Goal: Task Accomplishment & Management: Complete application form

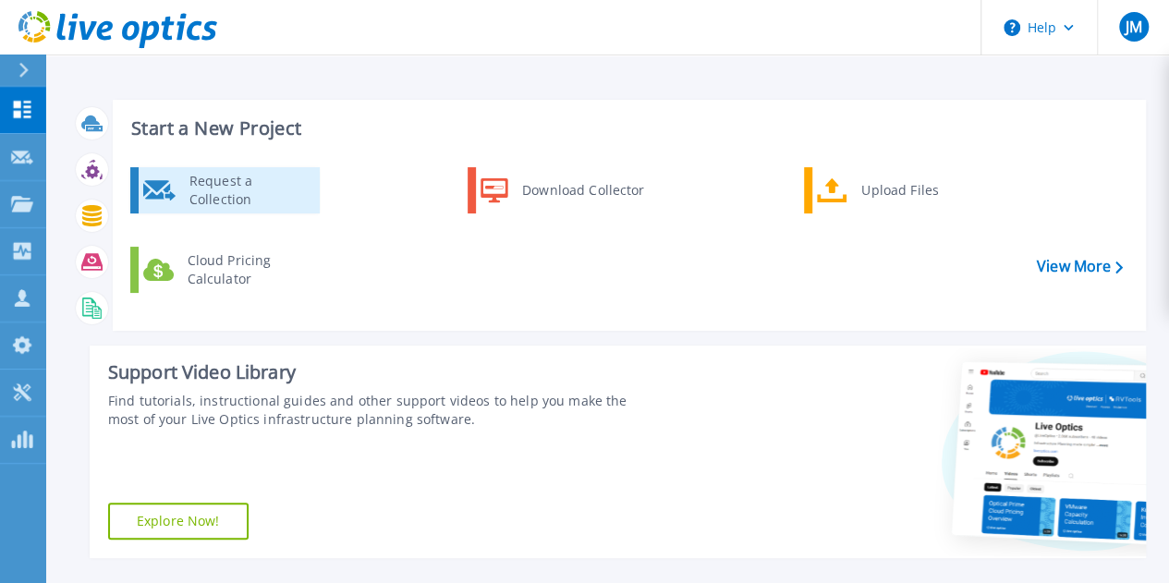
click at [273, 191] on div "Request a Collection" at bounding box center [247, 190] width 135 height 37
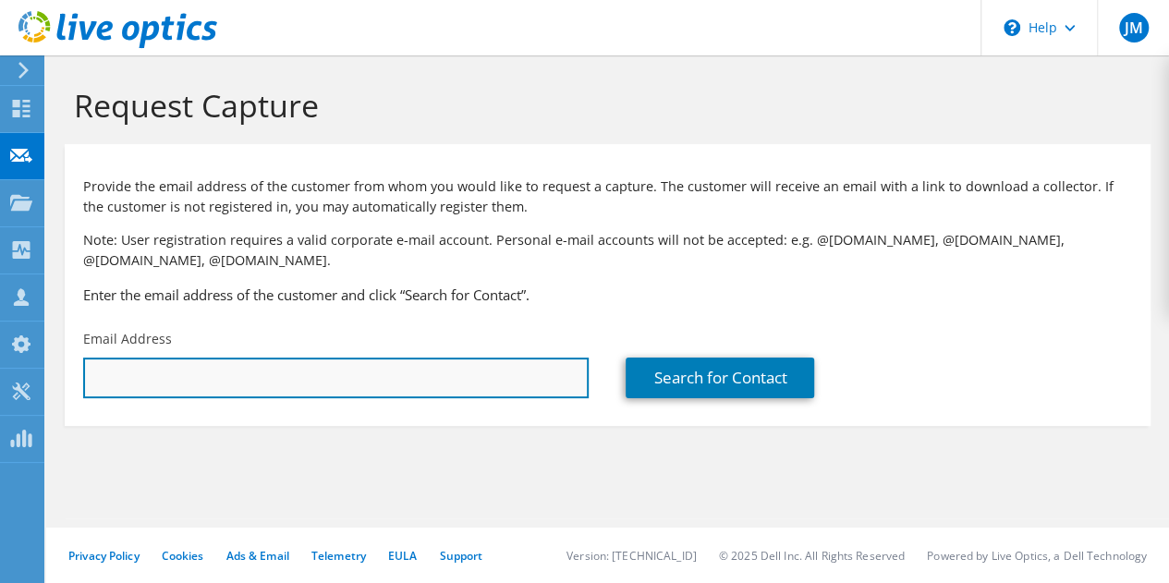
paste input "brad@kellerpc.com"
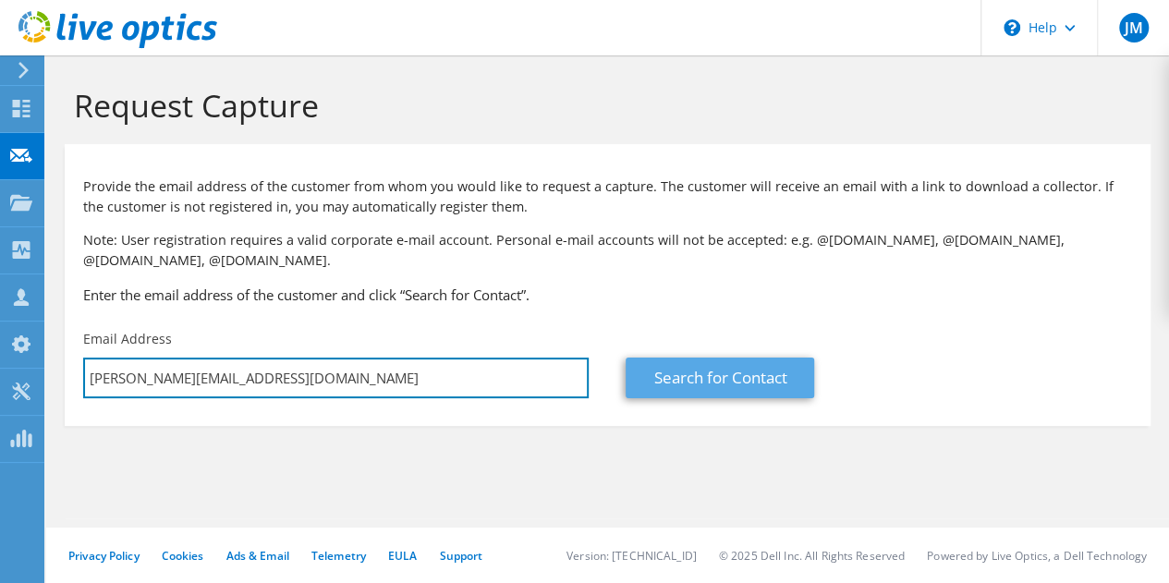
type input "brad@kellerpc.com"
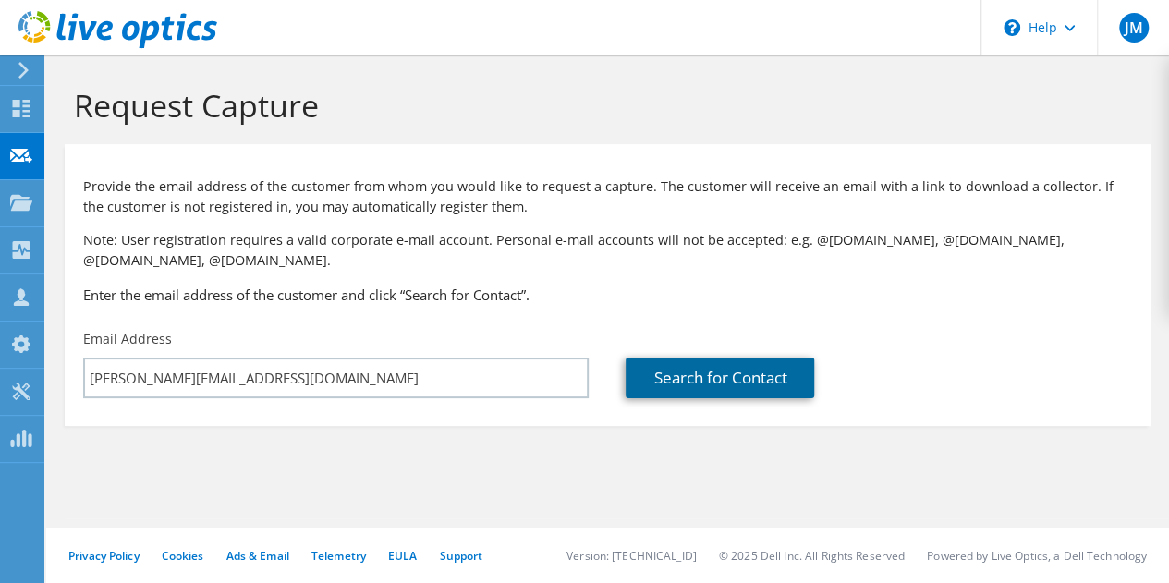
click at [710, 363] on link "Search for Contact" at bounding box center [719, 378] width 188 height 41
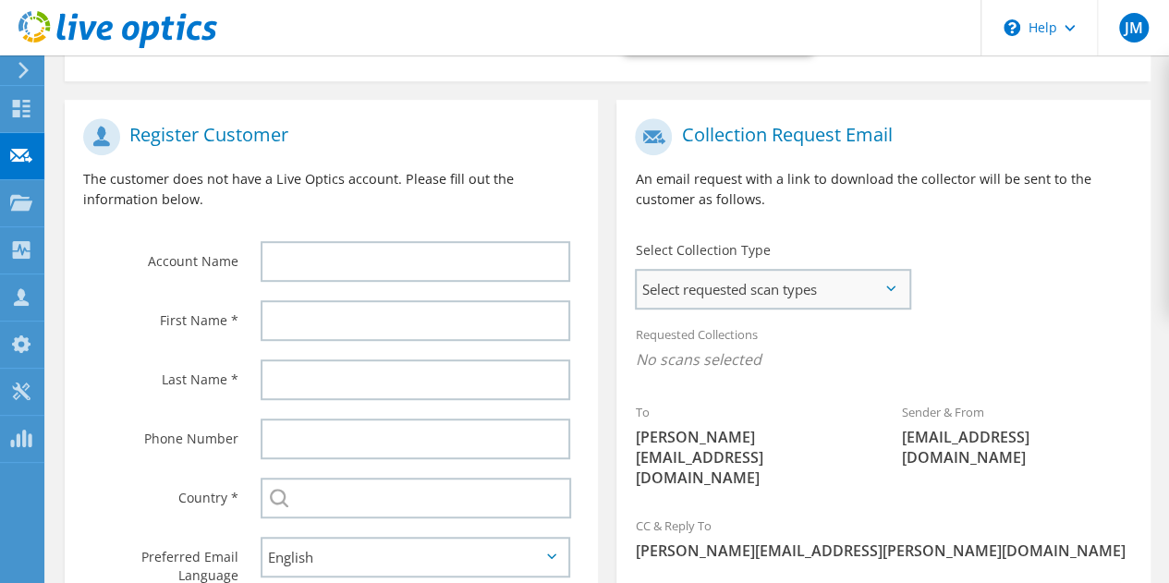
scroll to position [370, 0]
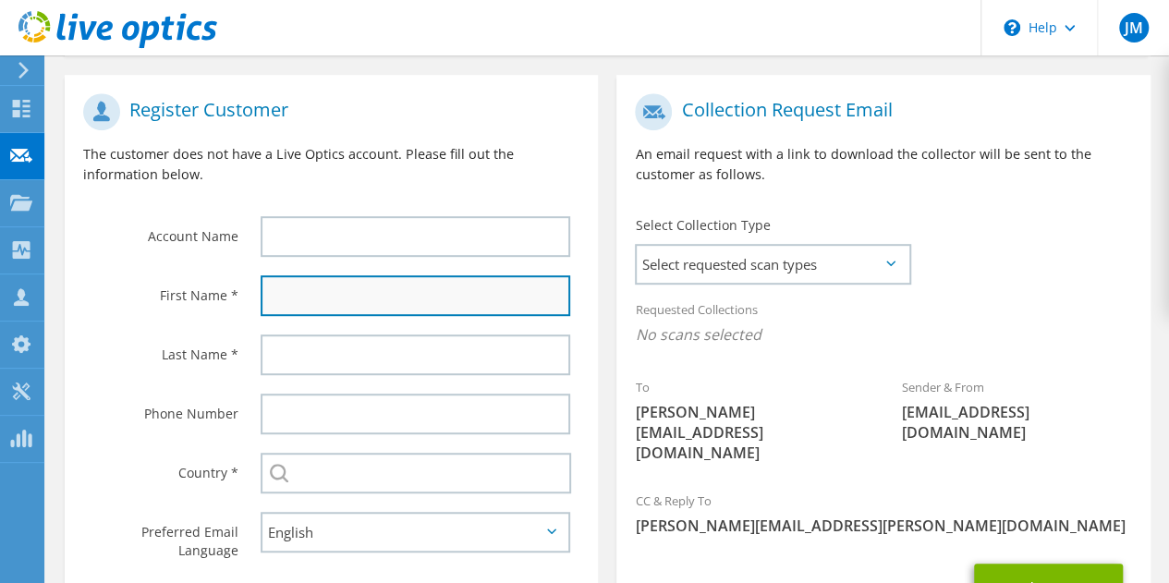
click at [414, 293] on input "text" at bounding box center [415, 295] width 309 height 41
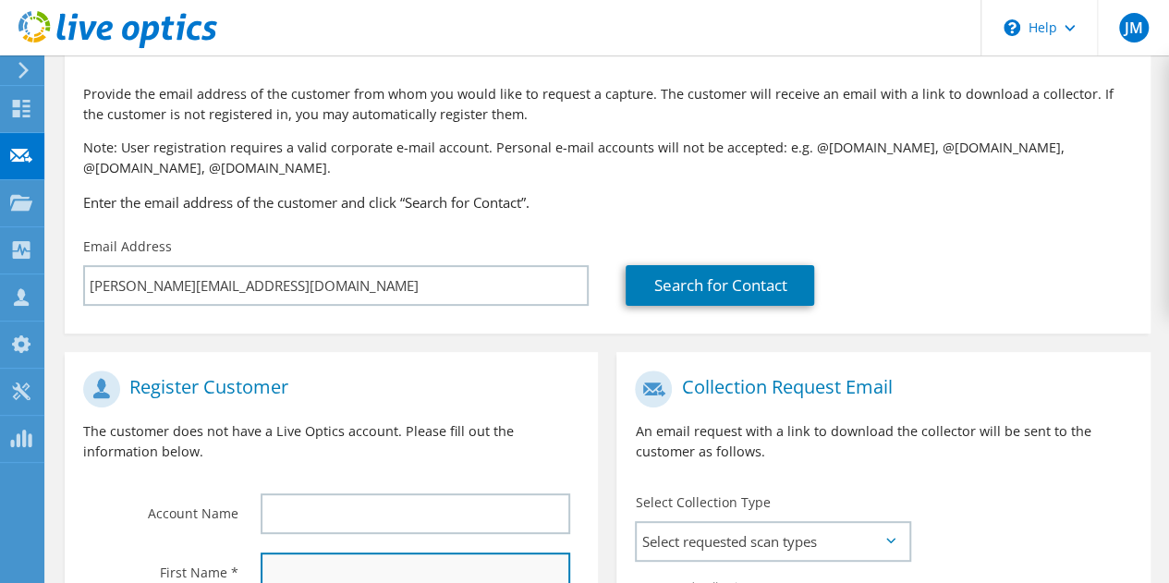
scroll to position [277, 0]
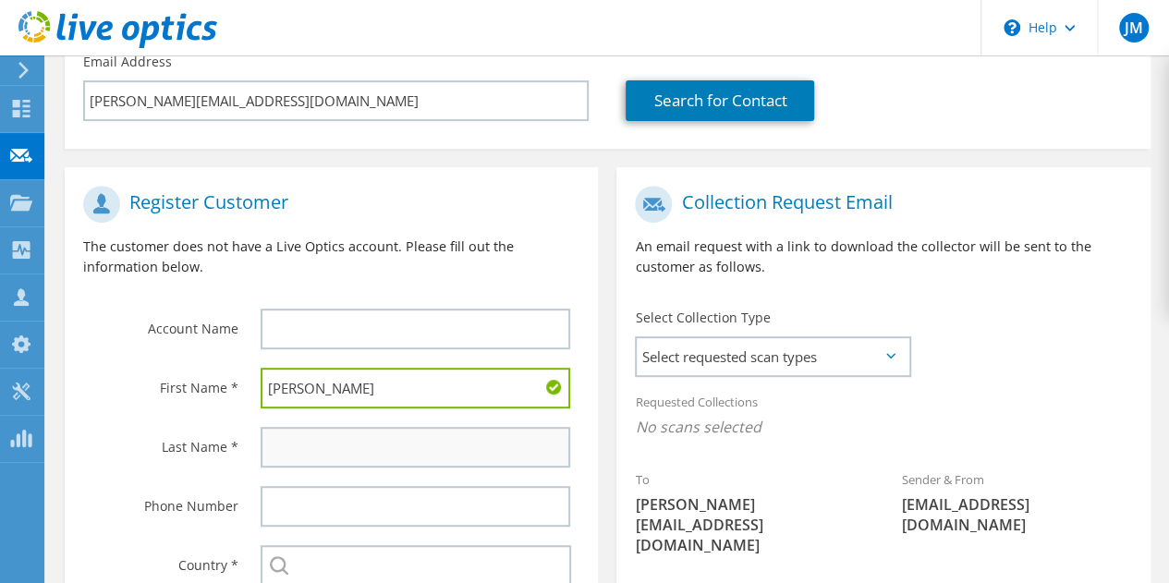
type input "Brad"
click at [358, 437] on input "text" at bounding box center [415, 447] width 309 height 41
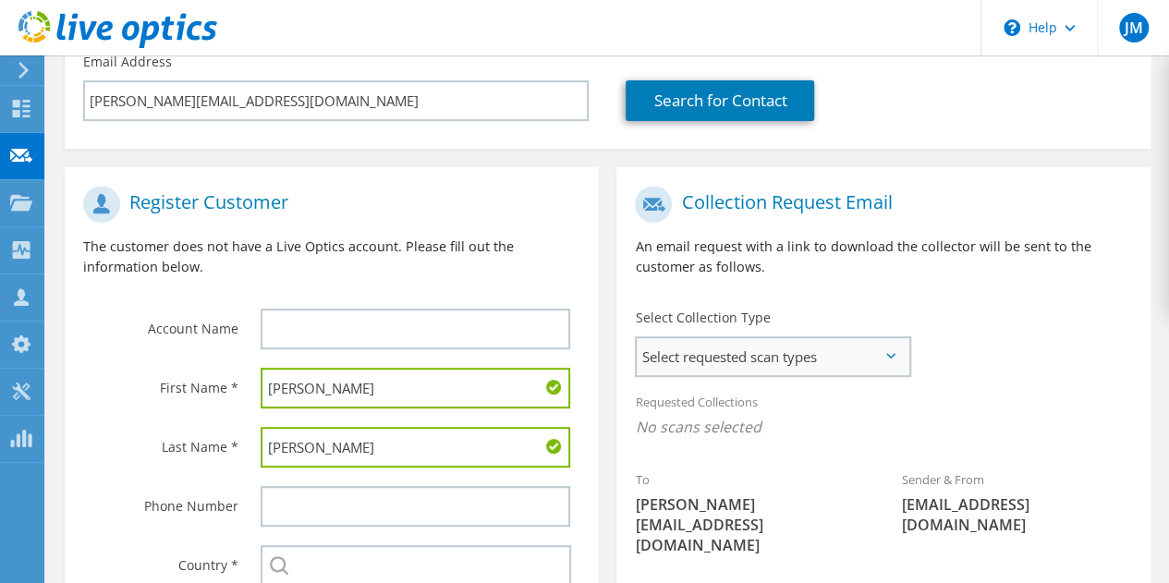
type input "Keller"
click at [808, 342] on span "Select requested scan types" at bounding box center [773, 356] width 272 height 37
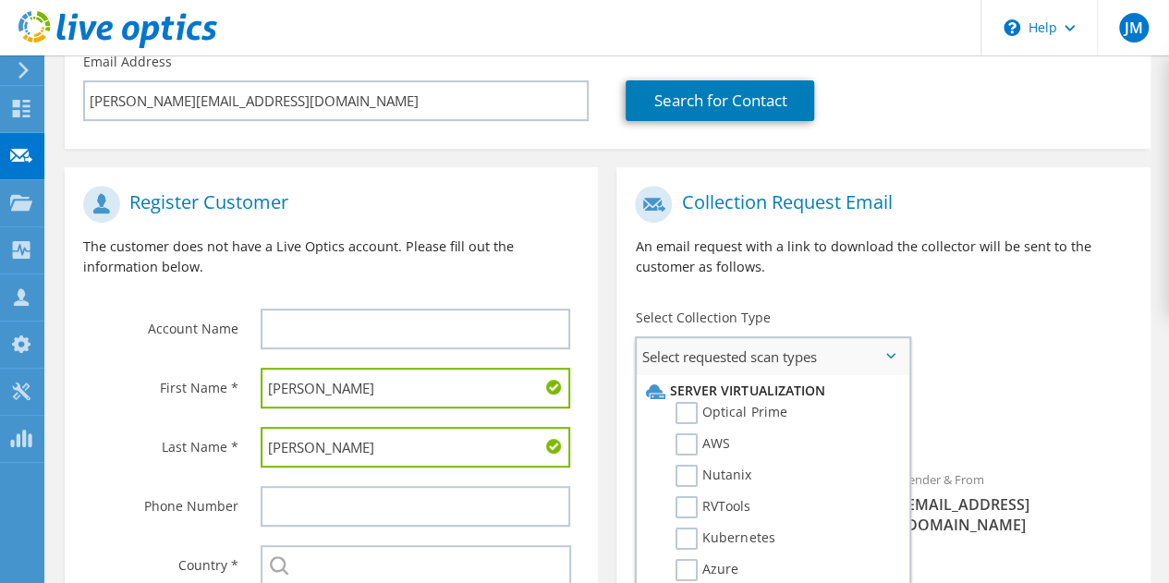
click at [675, 413] on label "Optical Prime" at bounding box center [730, 413] width 111 height 22
click at [0, 0] on input "Optical Prime" at bounding box center [0, 0] width 0 height 0
click at [979, 317] on div "To brad@kellerpc.com Sender & From liveoptics@liveoptics.com" at bounding box center [882, 377] width 533 height 403
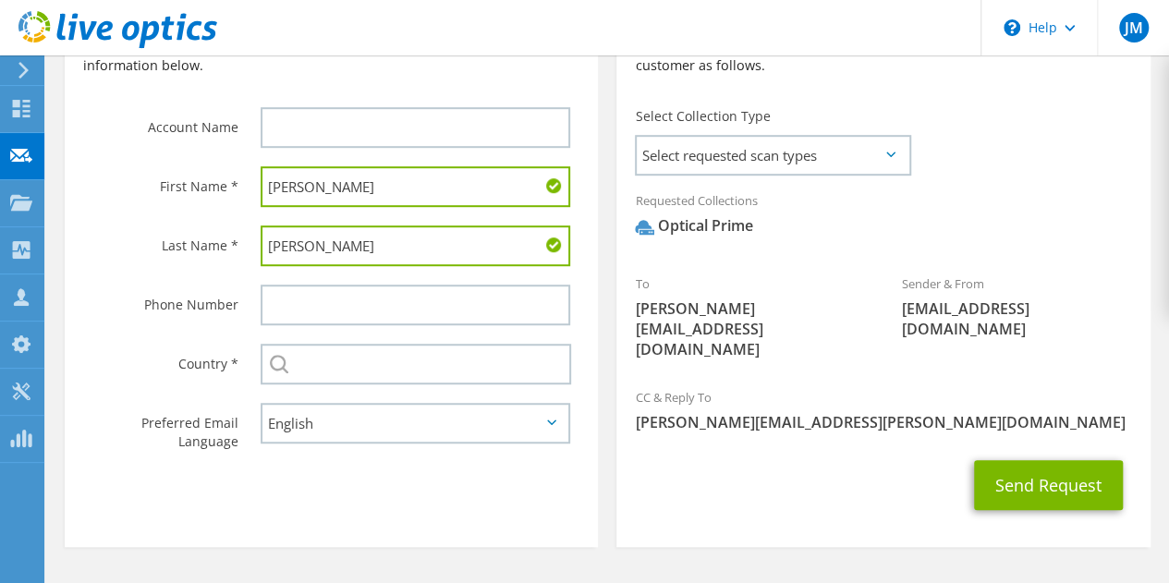
scroll to position [495, 0]
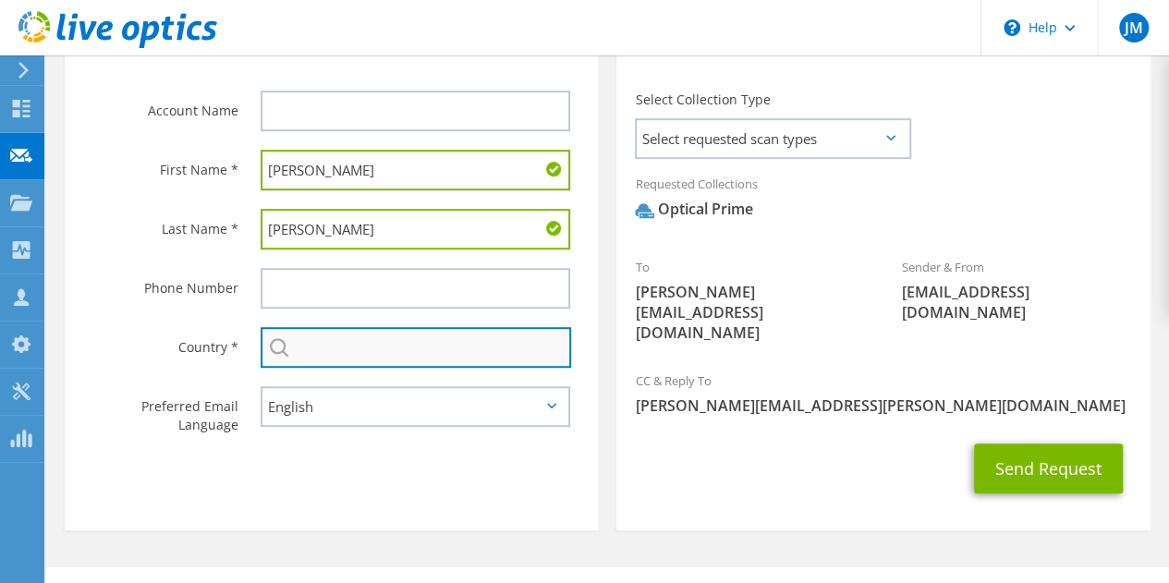
click at [347, 343] on input "text" at bounding box center [416, 347] width 310 height 41
type input "[GEOGRAPHIC_DATA]"
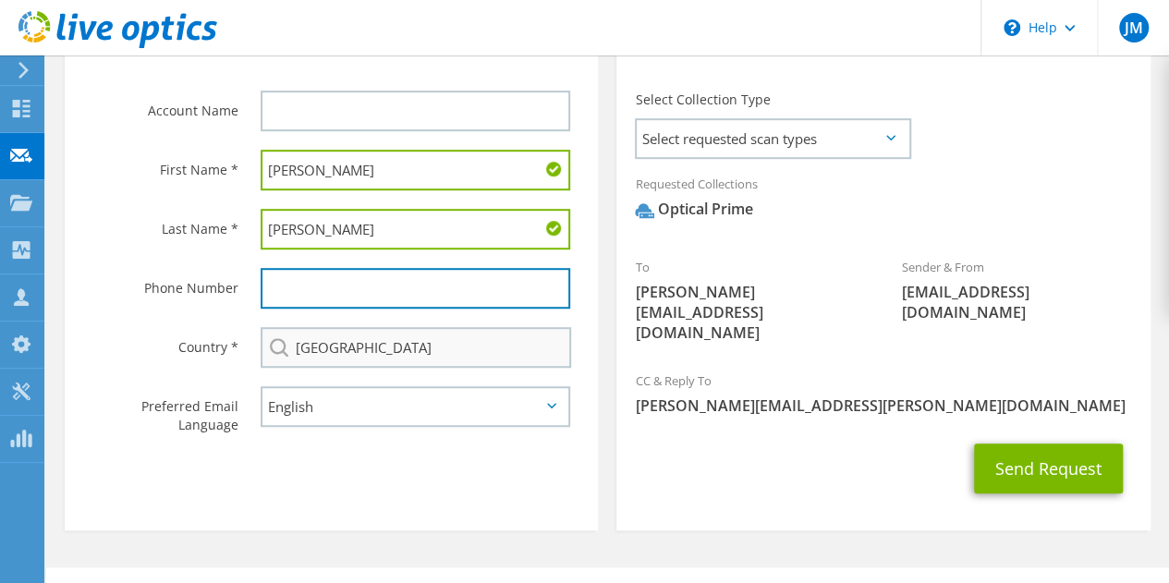
type input "6173060781"
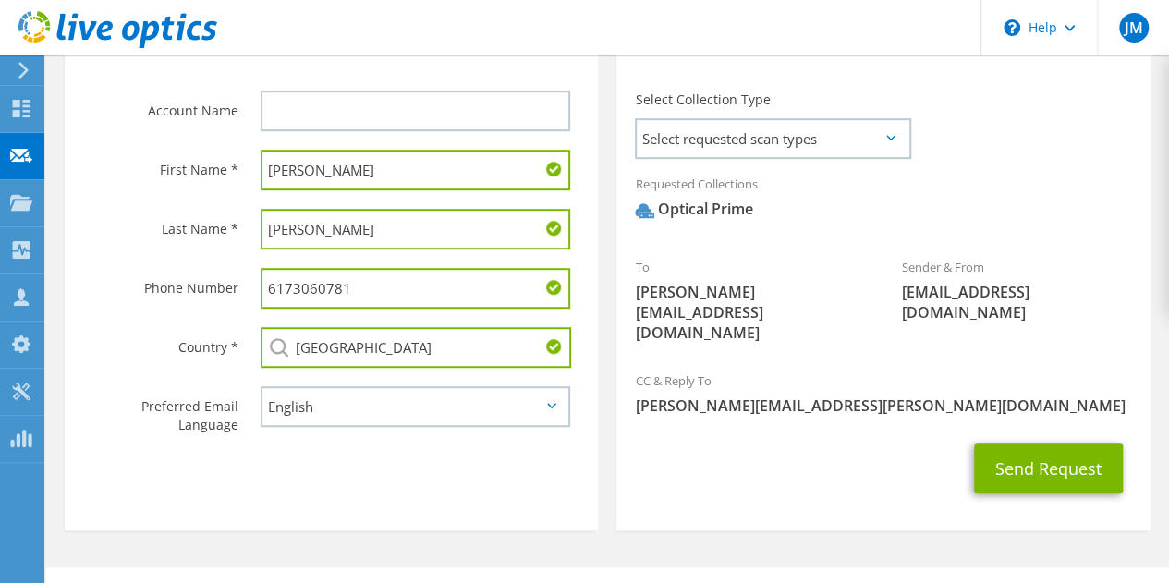
drag, startPoint x: 423, startPoint y: 307, endPoint x: 192, endPoint y: 260, distance: 235.7
click at [192, 260] on section "Register Customer The customer does not have a Live Optics account. Please fill…" at bounding box center [331, 239] width 533 height 581
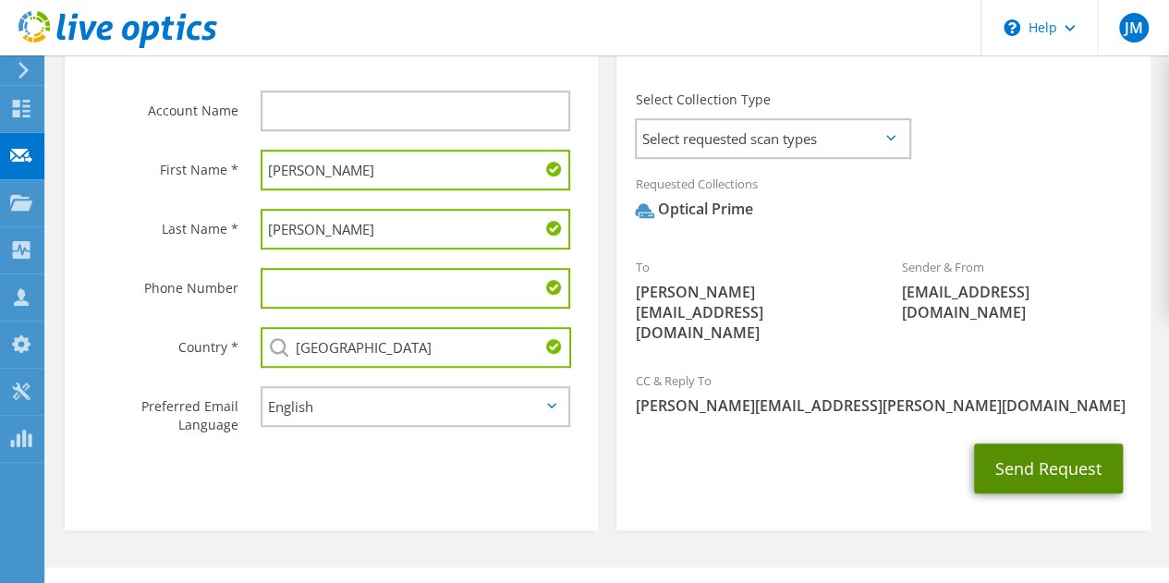
click at [1044, 443] on button "Send Request" at bounding box center [1048, 468] width 149 height 50
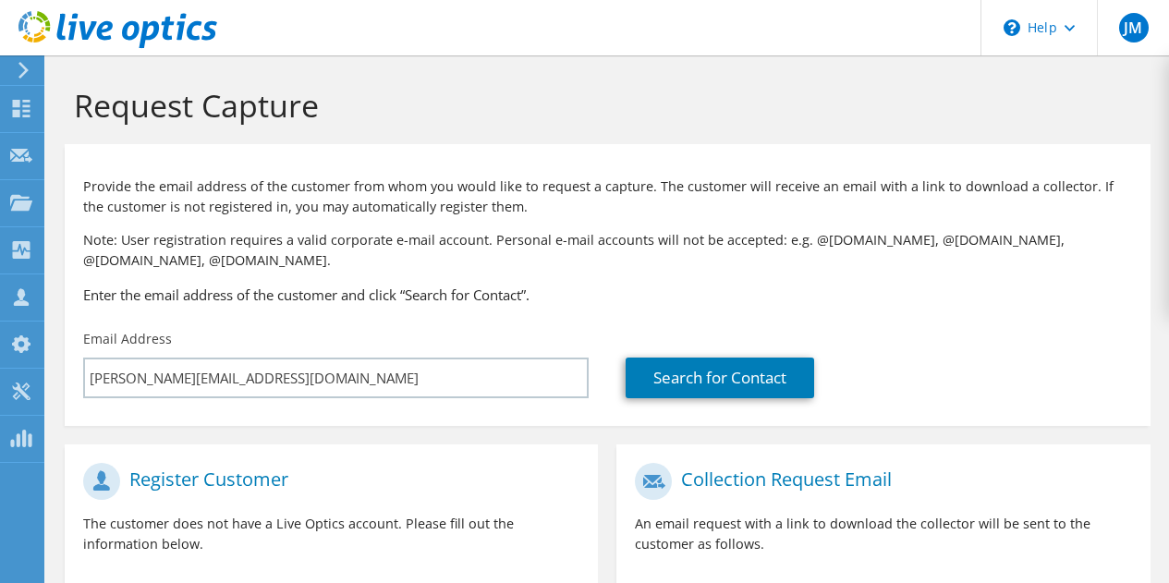
select select "224"
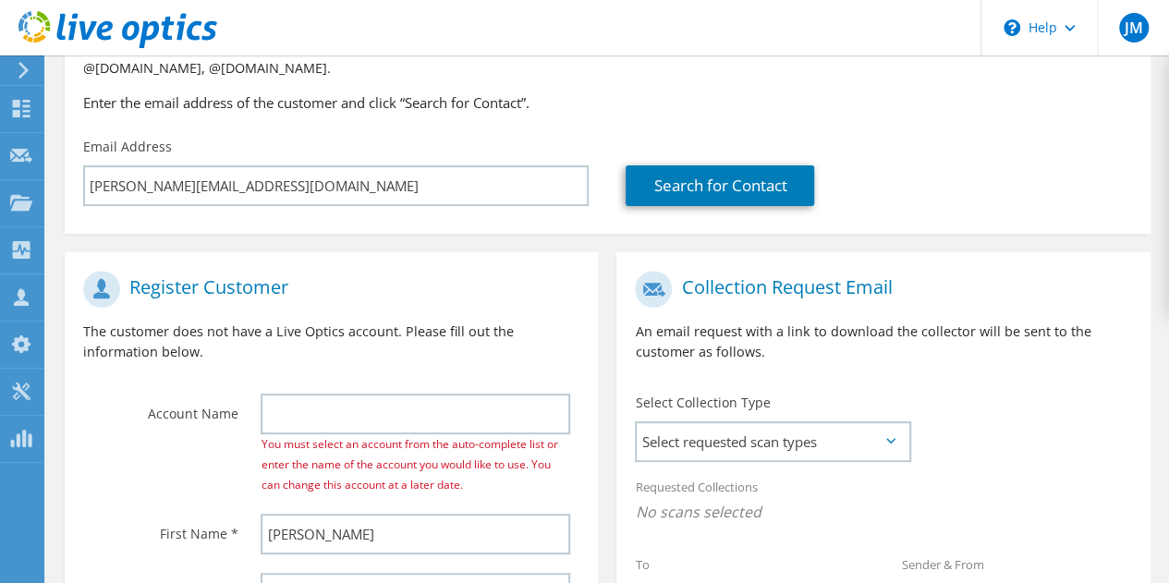
scroll to position [277, 0]
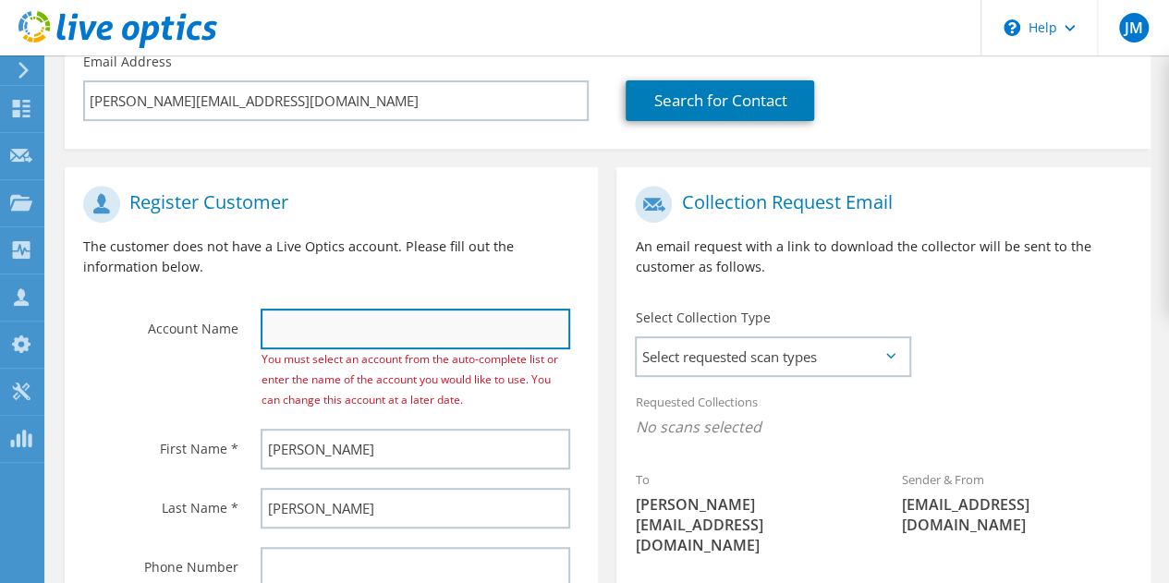
click at [453, 344] on input "text" at bounding box center [415, 329] width 309 height 41
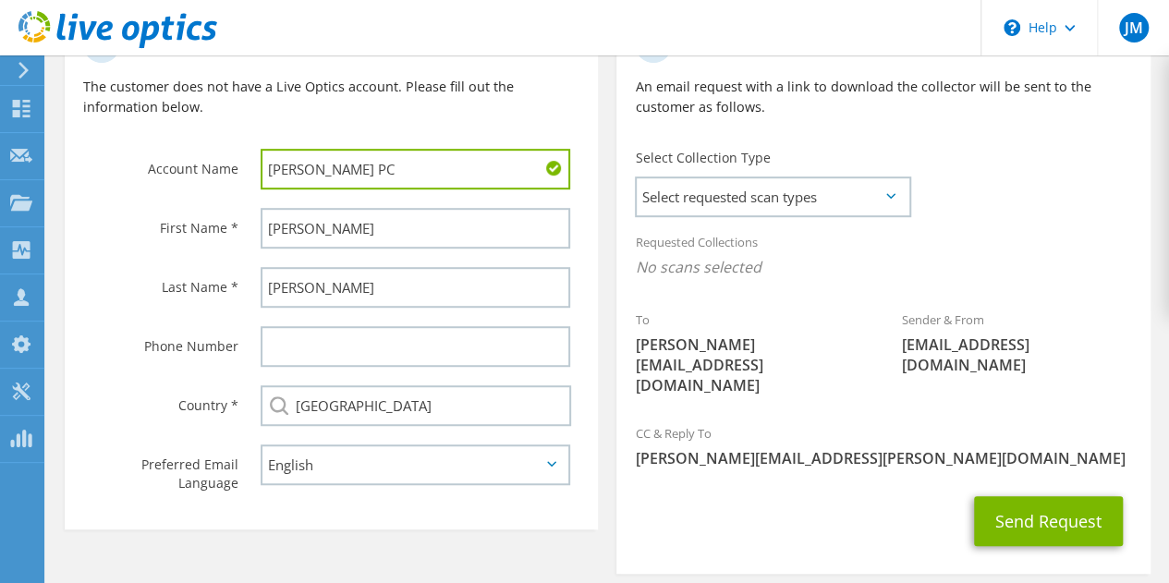
scroll to position [462, 0]
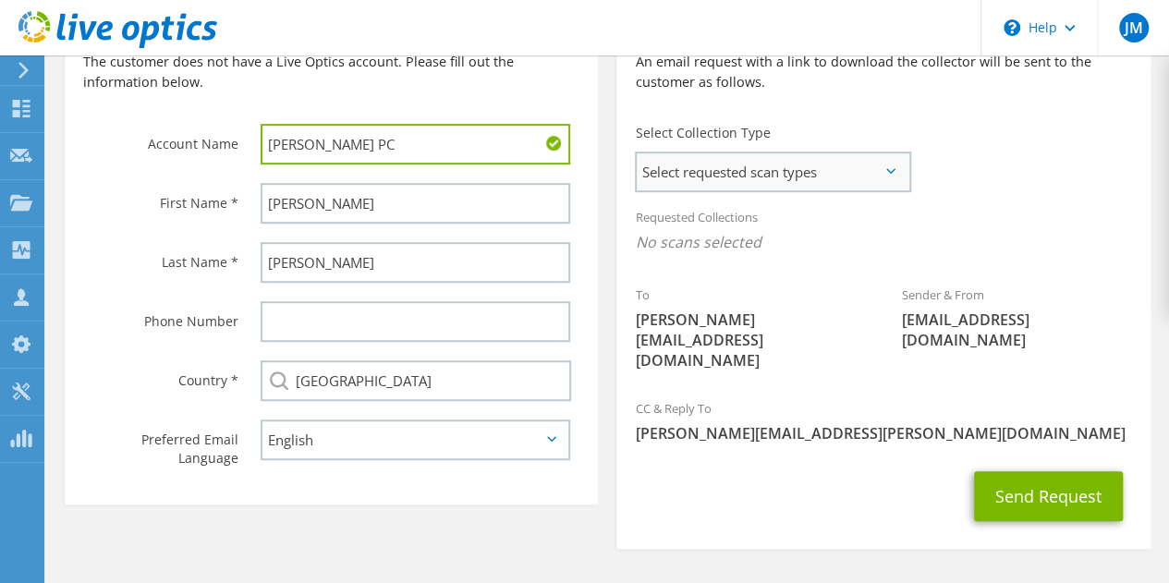
type input "Keller PC"
click at [819, 174] on span "Select requested scan types" at bounding box center [773, 171] width 272 height 37
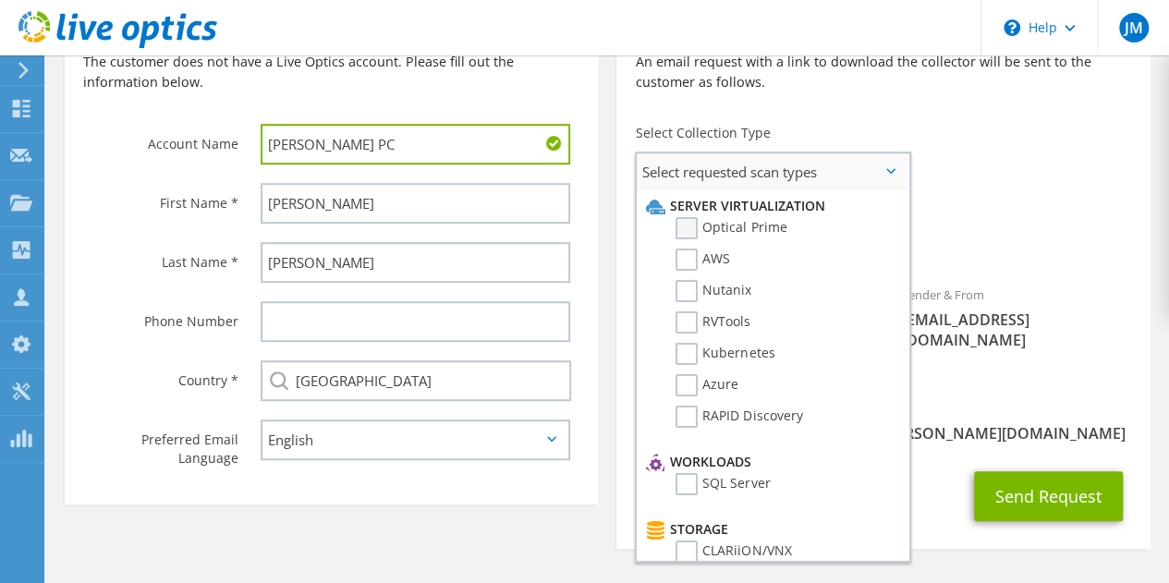
click at [693, 229] on label "Optical Prime" at bounding box center [730, 228] width 111 height 22
click at [0, 0] on input "Optical Prime" at bounding box center [0, 0] width 0 height 0
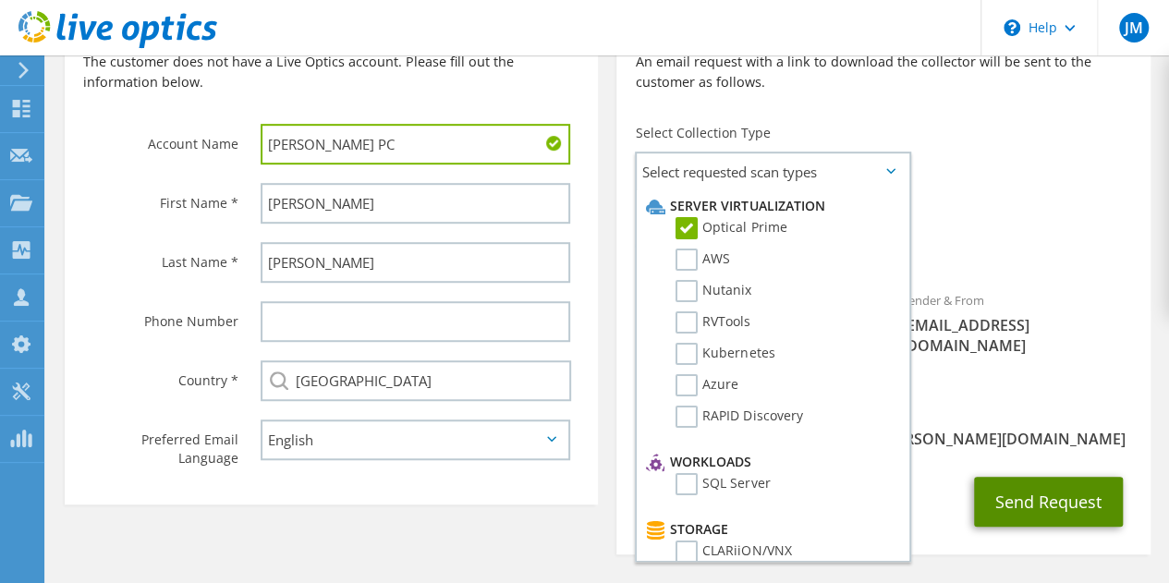
click at [1057, 477] on button "Send Request" at bounding box center [1048, 502] width 149 height 50
